Goal: Task Accomplishment & Management: Use online tool/utility

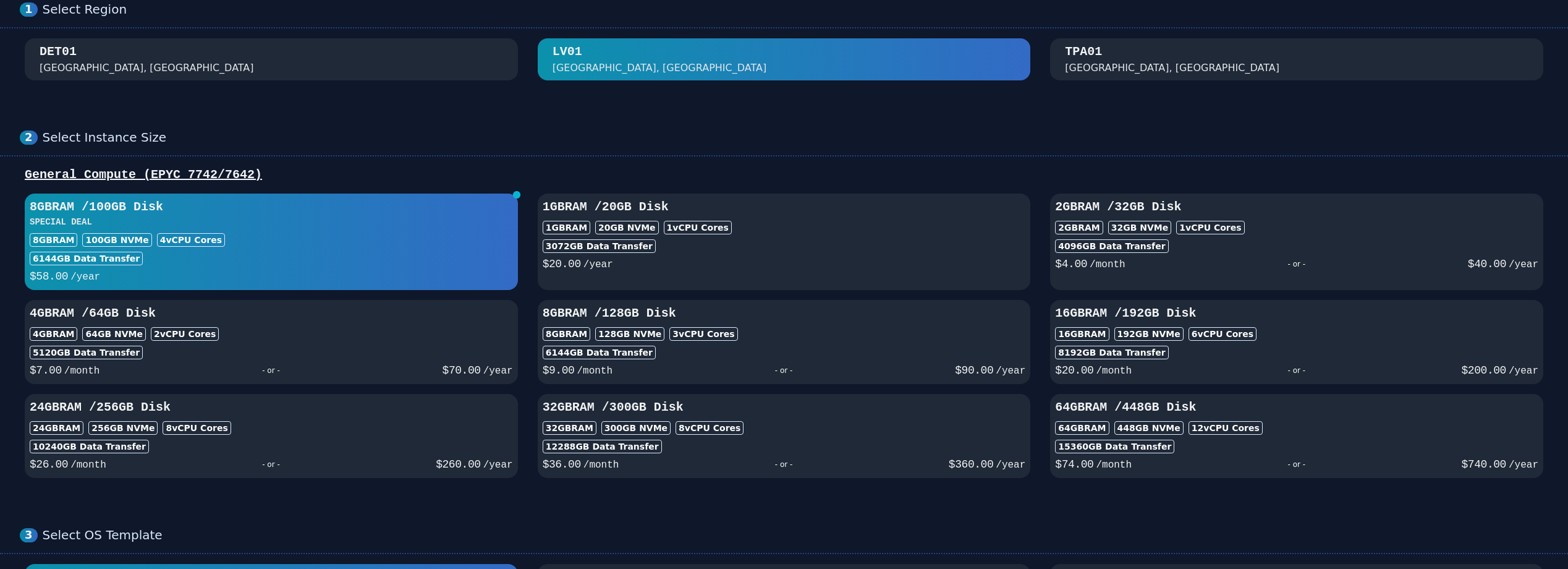
scroll to position [62, 0]
